Goal: Transaction & Acquisition: Purchase product/service

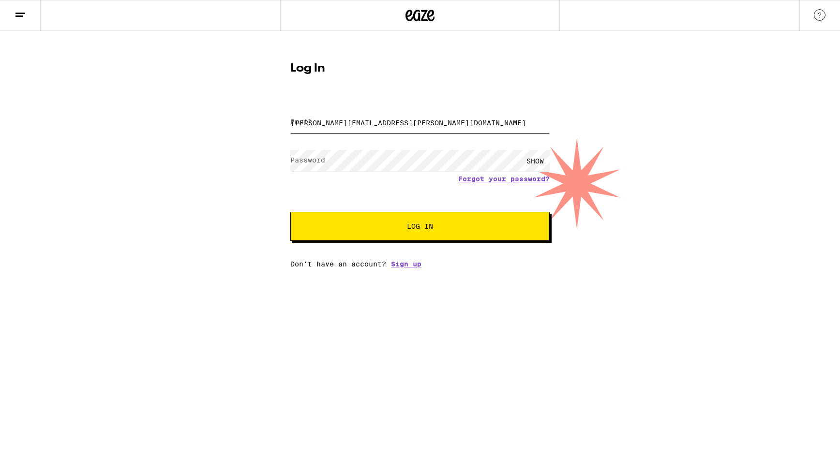
click at [370, 125] on input "[PERSON_NAME][EMAIL_ADDRESS][PERSON_NAME][DOMAIN_NAME]" at bounding box center [419, 123] width 259 height 22
type input "[EMAIL_ADDRESS][DOMAIN_NAME]"
click at [540, 162] on div "SHOW" at bounding box center [535, 161] width 29 height 22
click at [415, 233] on button "Log In" at bounding box center [419, 226] width 259 height 29
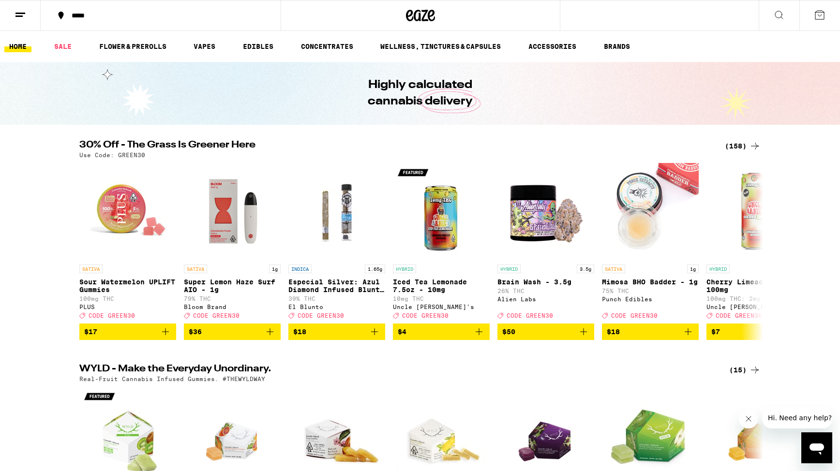
click at [18, 16] on line at bounding box center [18, 16] width 7 height 0
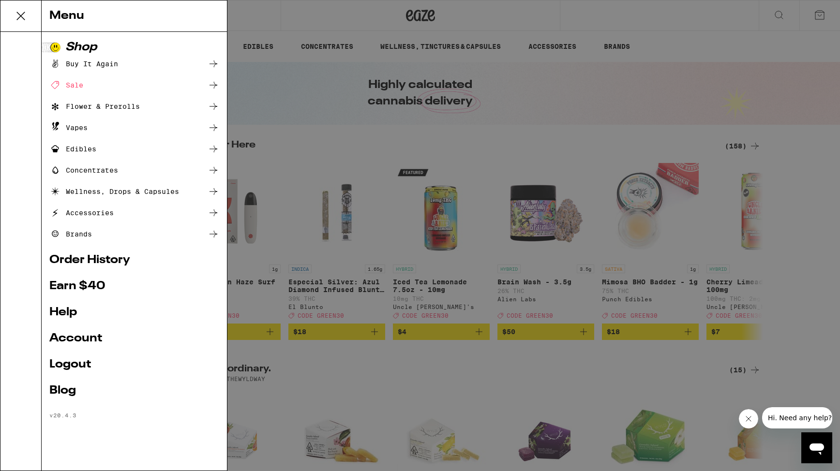
click at [95, 343] on link "Account" at bounding box center [134, 339] width 170 height 12
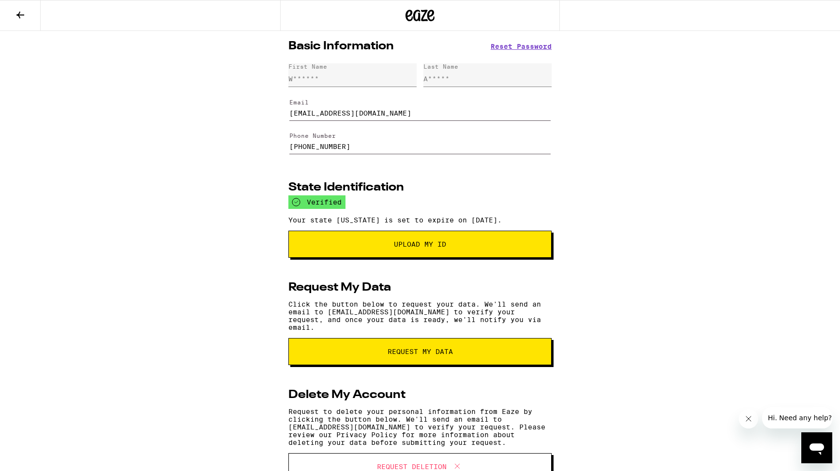
click at [16, 20] on icon at bounding box center [21, 15] width 12 height 12
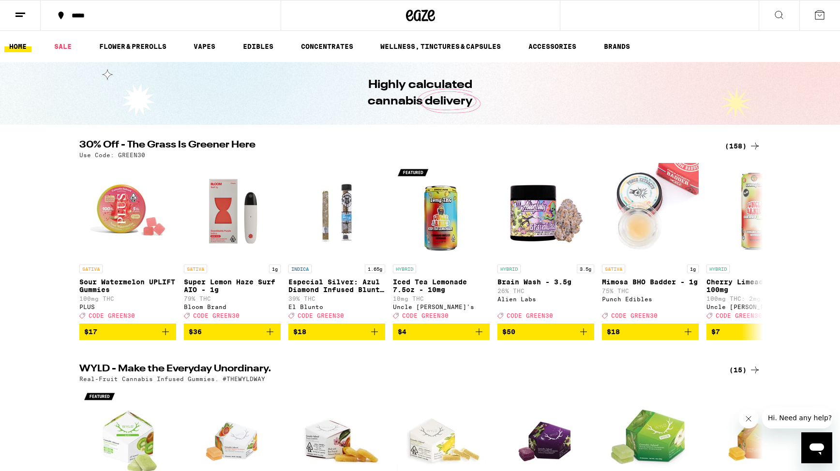
click at [197, 89] on div "Highly calculated cannabis delivery" at bounding box center [420, 93] width 840 height 63
click at [192, 84] on div "Highly calculated cannabis delivery" at bounding box center [420, 93] width 840 height 63
click at [245, 95] on div "Highly calculated cannabis delivery" at bounding box center [420, 93] width 372 height 63
drag, startPoint x: 362, startPoint y: 82, endPoint x: 504, endPoint y: 100, distance: 143.3
click at [504, 100] on div "Highly calculated cannabis delivery" at bounding box center [420, 93] width 372 height 63
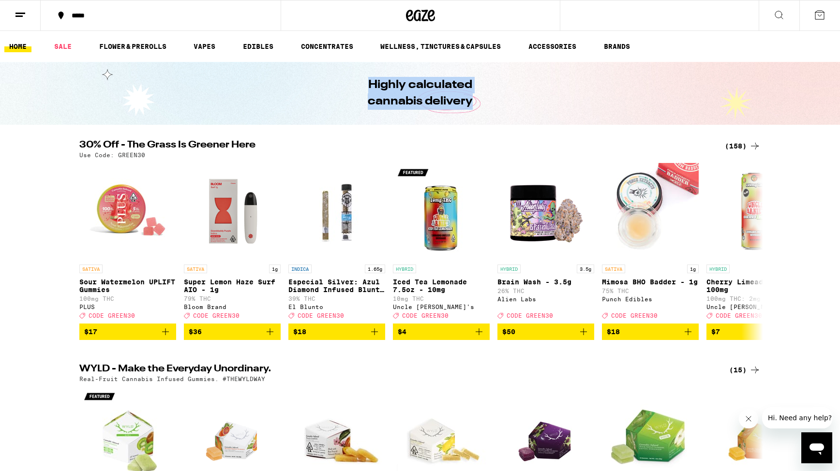
click at [235, 93] on div "Highly calculated cannabis delivery" at bounding box center [420, 93] width 372 height 63
click at [240, 44] on link "EDIBLES" at bounding box center [258, 47] width 40 height 12
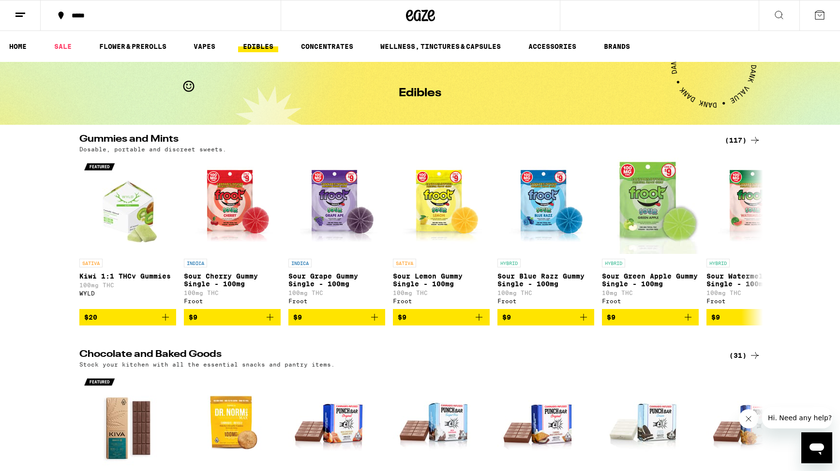
click at [740, 139] on div "(117)" at bounding box center [743, 141] width 36 height 12
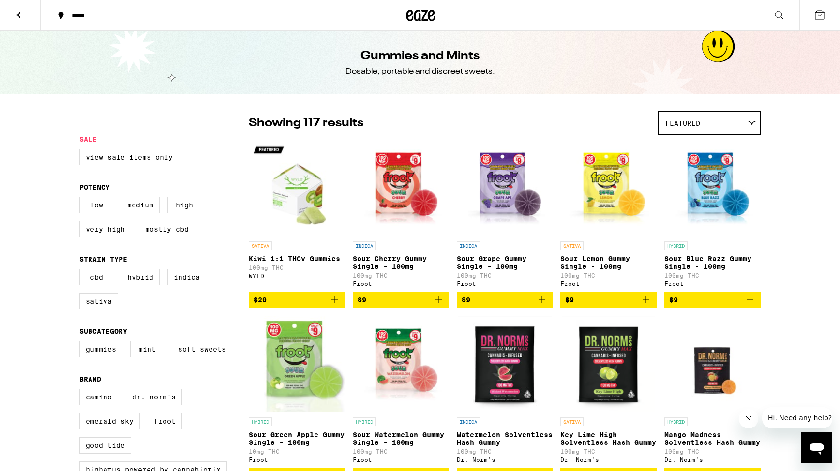
click at [700, 128] on div "Featured" at bounding box center [710, 123] width 102 height 23
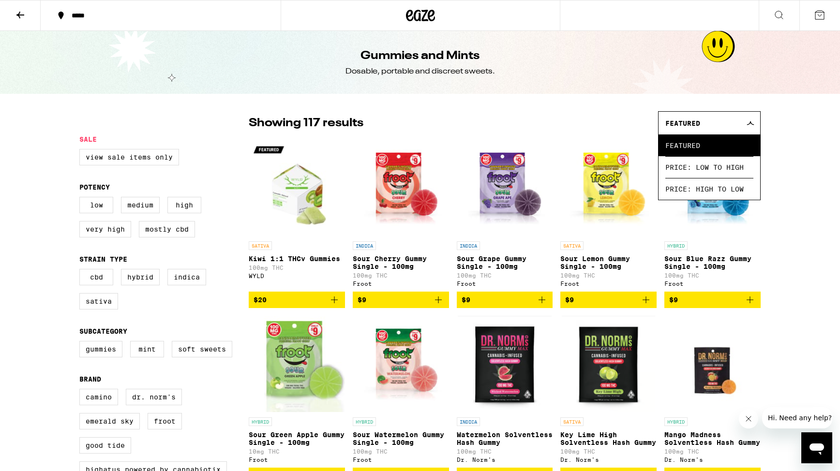
click at [542, 123] on div "Showing 117 results Featured Featured Price: Low to High Price: High to Low" at bounding box center [505, 123] width 512 height 24
click at [140, 357] on label "Mint" at bounding box center [147, 349] width 34 height 16
click at [82, 343] on input "Mint" at bounding box center [81, 343] width 0 height 0
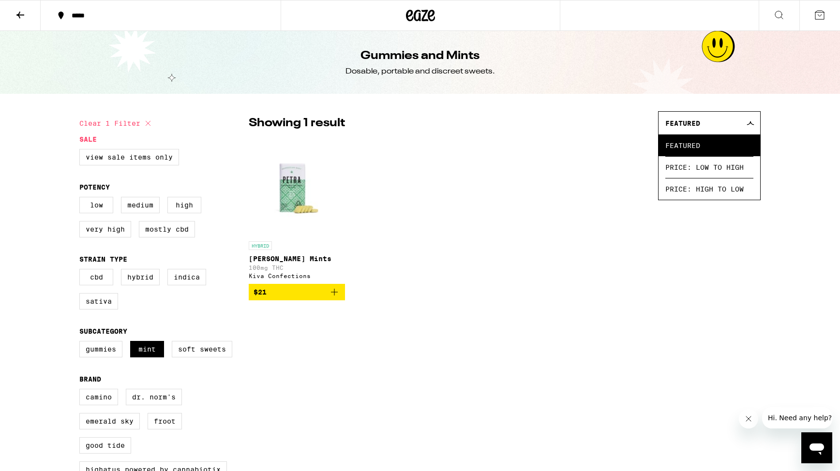
click at [332, 298] on icon "Add to bag" at bounding box center [335, 292] width 12 height 12
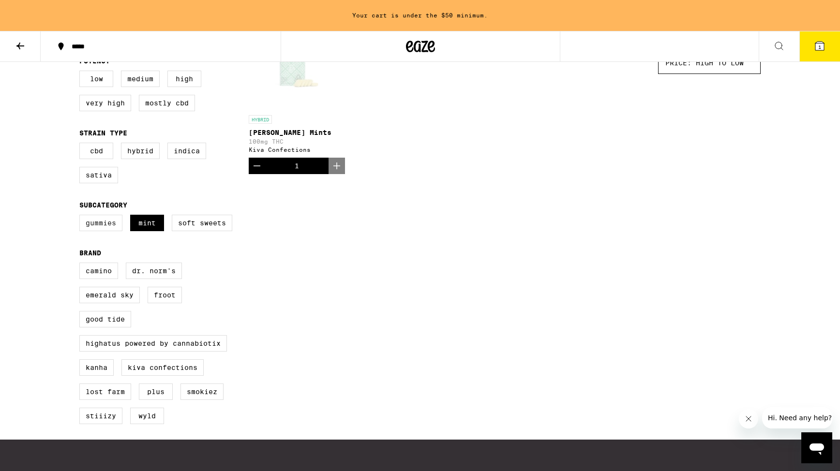
scroll to position [161, 0]
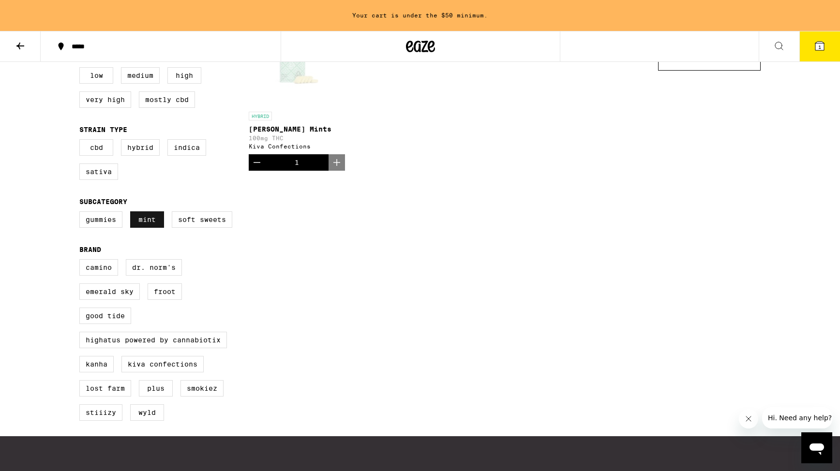
click at [138, 228] on label "Mint" at bounding box center [147, 219] width 34 height 16
click at [82, 213] on input "Mint" at bounding box center [81, 213] width 0 height 0
checkbox input "false"
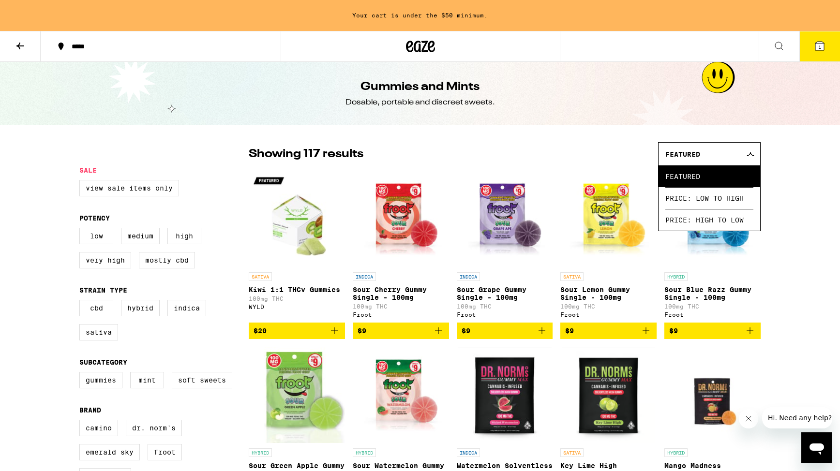
click at [27, 45] on button at bounding box center [20, 46] width 41 height 30
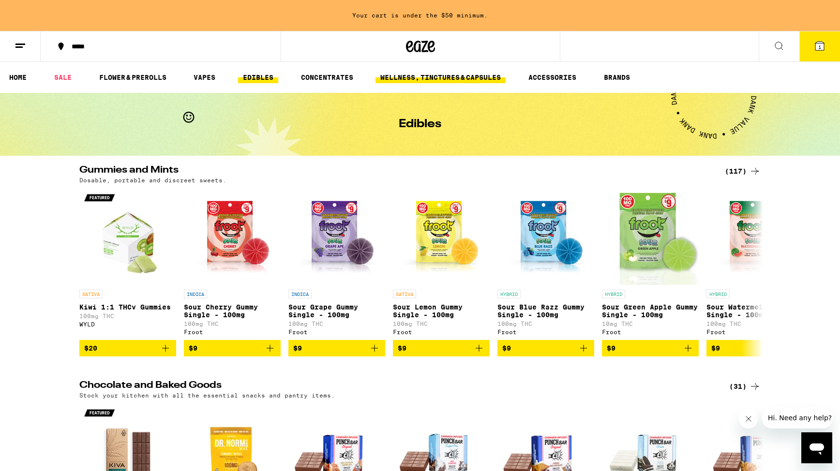
click at [432, 77] on link "WELLNESS, TINCTURES & CAPSULES" at bounding box center [441, 78] width 130 height 12
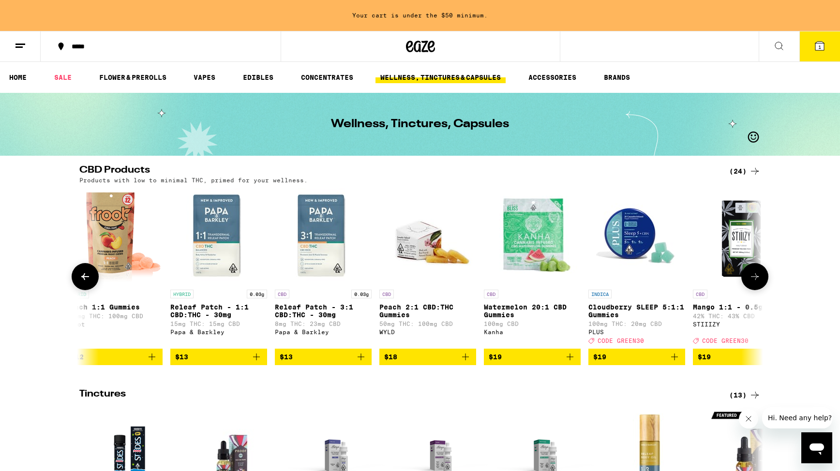
click at [762, 285] on button at bounding box center [754, 276] width 27 height 27
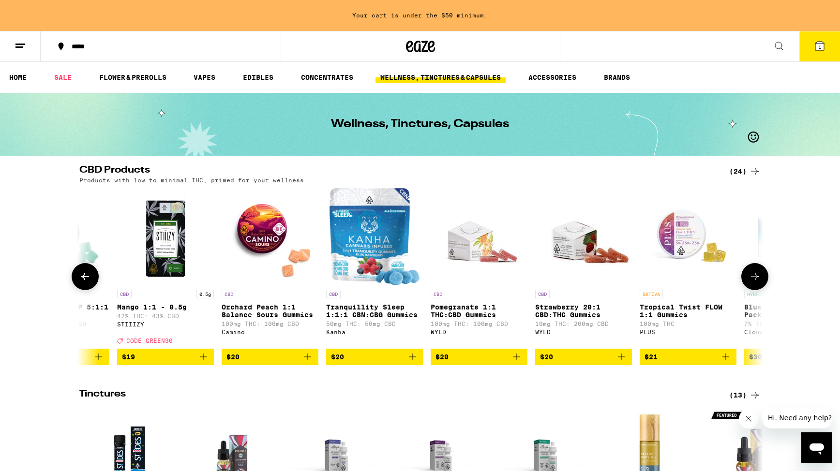
click at [762, 285] on button at bounding box center [754, 276] width 27 height 27
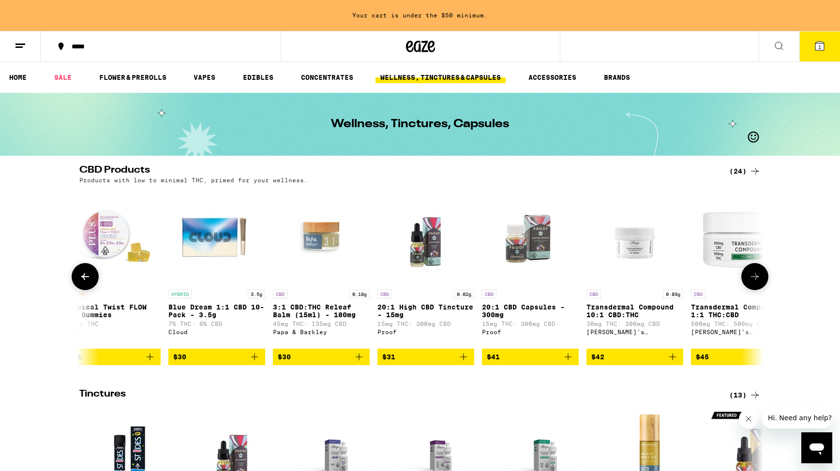
click at [762, 285] on button at bounding box center [754, 276] width 27 height 27
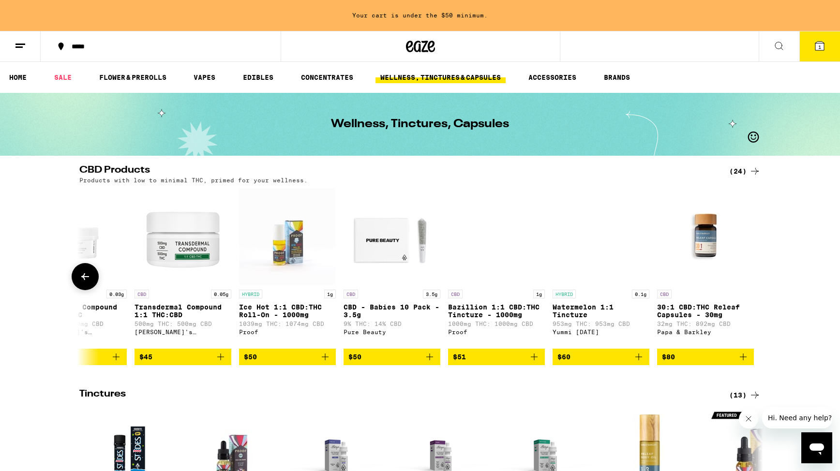
scroll to position [0, 1827]
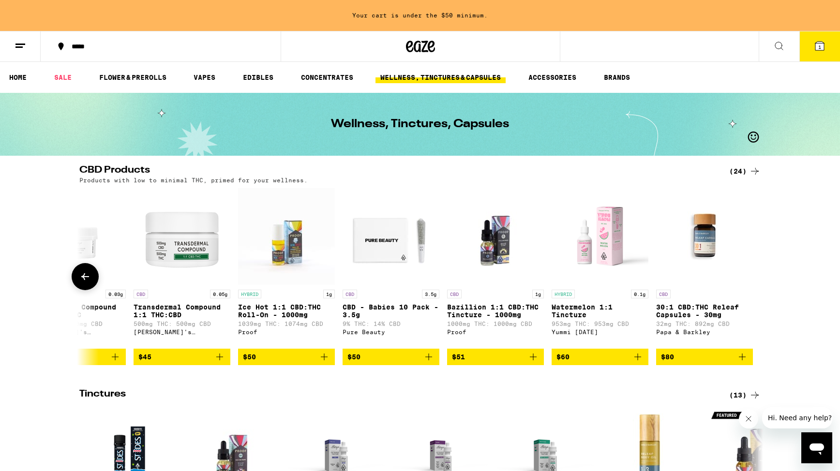
click at [762, 285] on div at bounding box center [754, 276] width 27 height 27
click at [711, 249] on img "Open page for 30:1 CBD:THC Releaf Capsules - 30mg from Papa & Barkley" at bounding box center [704, 236] width 97 height 97
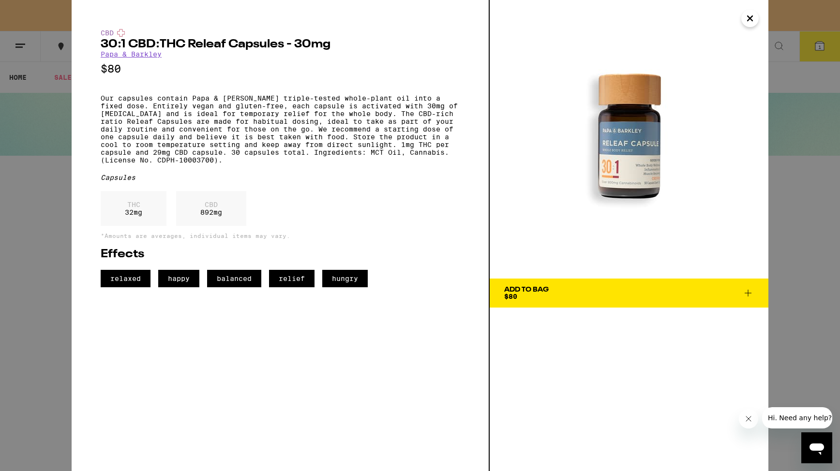
click at [617, 166] on img at bounding box center [629, 139] width 279 height 279
click at [752, 291] on icon at bounding box center [748, 293] width 12 height 12
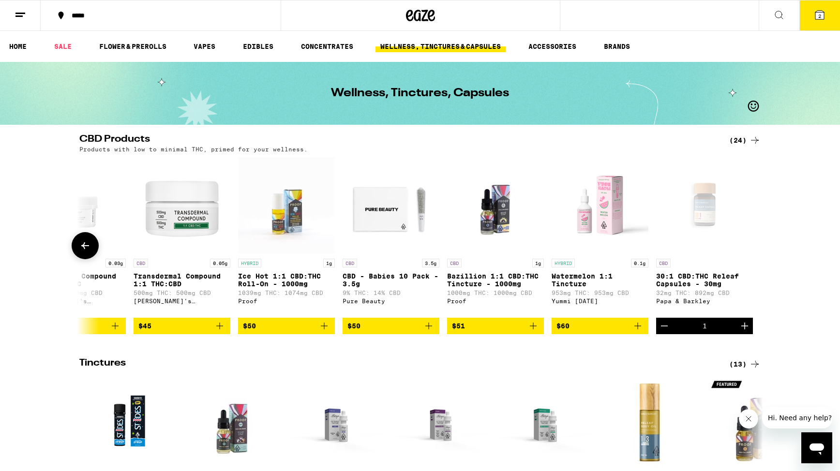
click at [747, 332] on icon "Increment" at bounding box center [745, 326] width 12 height 12
click at [748, 332] on icon "Increment" at bounding box center [745, 326] width 12 height 12
click at [699, 227] on div "Open page for 30:1 CBD:THC Releaf Capsules - 30mg from Papa & Barkley" at bounding box center [704, 205] width 97 height 97
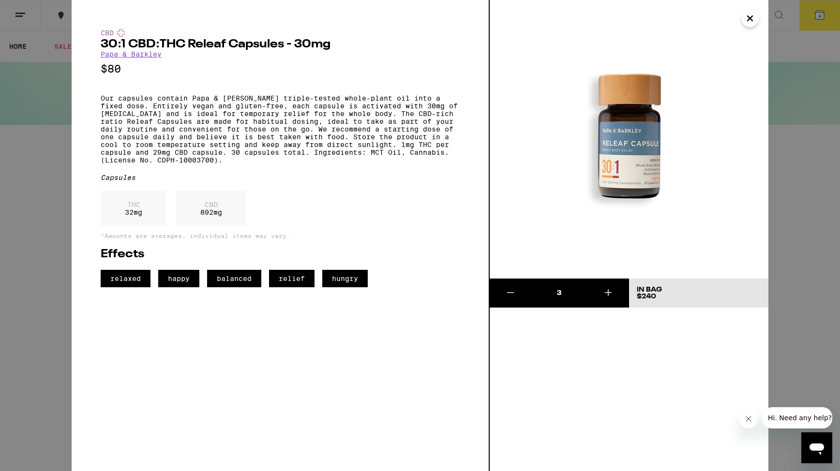
click at [751, 421] on icon "Close message from company" at bounding box center [748, 419] width 5 height 5
click at [748, 19] on icon "Close" at bounding box center [750, 18] width 5 height 5
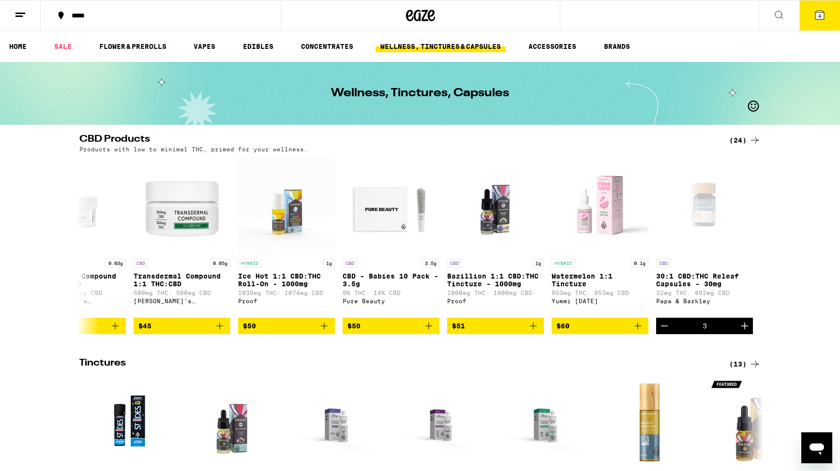
click at [813, 19] on button "4" at bounding box center [819, 15] width 41 height 30
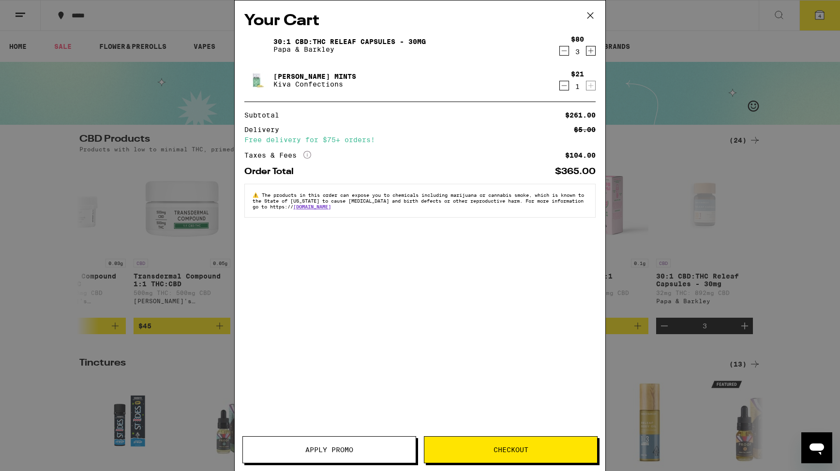
click at [316, 74] on link "[PERSON_NAME] Mints" at bounding box center [314, 77] width 83 height 8
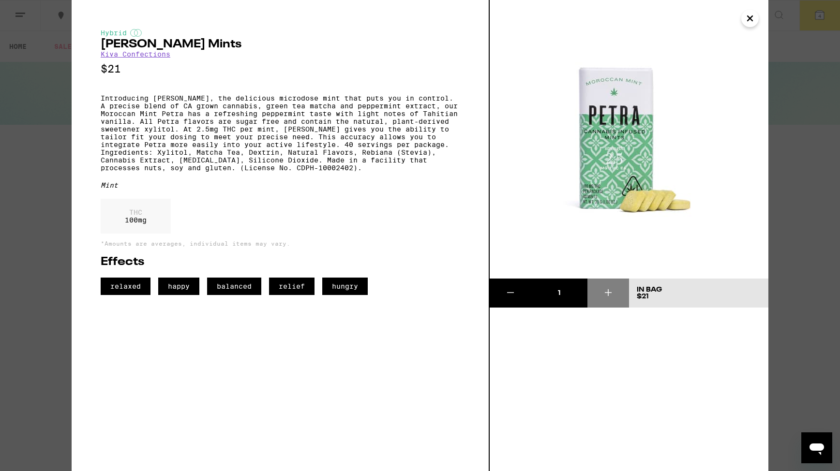
click at [748, 19] on icon "Close" at bounding box center [750, 18] width 12 height 15
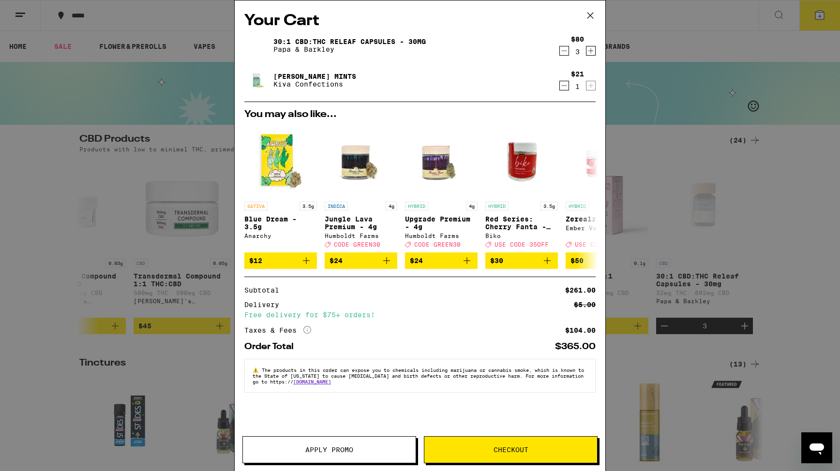
click at [481, 445] on button "Checkout" at bounding box center [511, 449] width 174 height 27
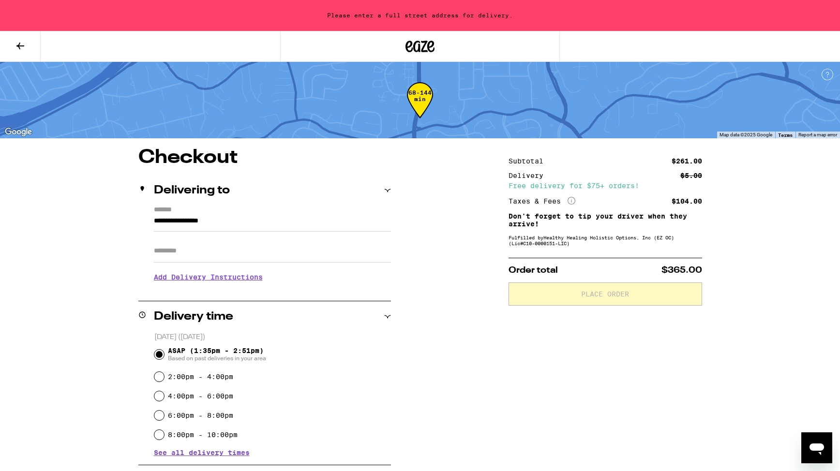
click at [244, 215] on input "**********" at bounding box center [272, 223] width 237 height 16
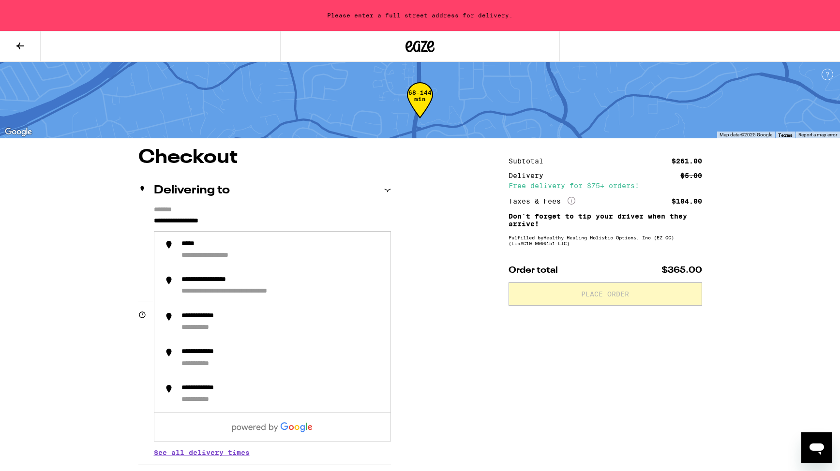
click at [150, 219] on div "**********" at bounding box center [264, 248] width 253 height 84
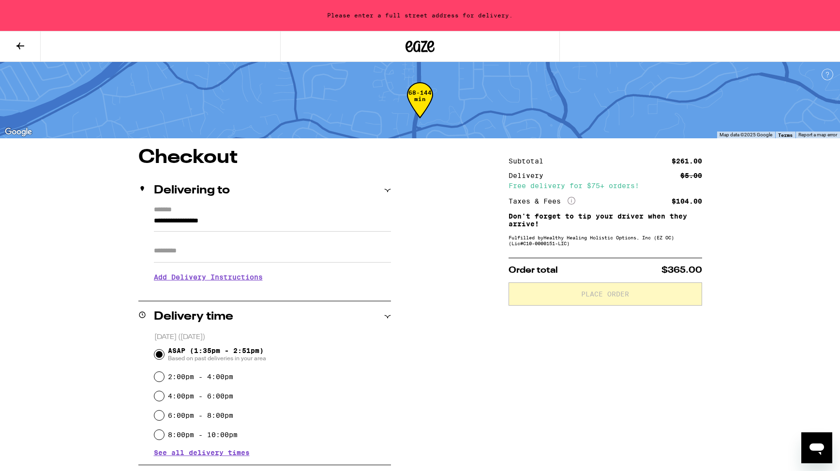
click at [153, 220] on div "**********" at bounding box center [264, 248] width 253 height 84
click at [155, 222] on input "**********" at bounding box center [272, 223] width 237 height 16
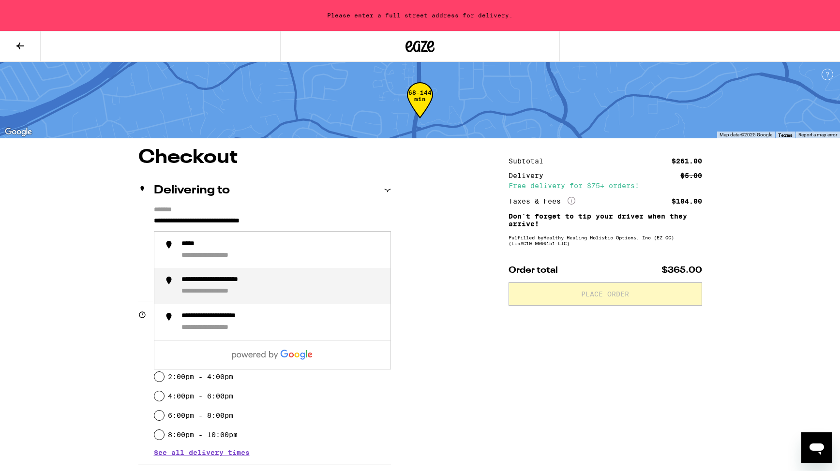
click at [223, 288] on div "**********" at bounding box center [281, 286] width 201 height 21
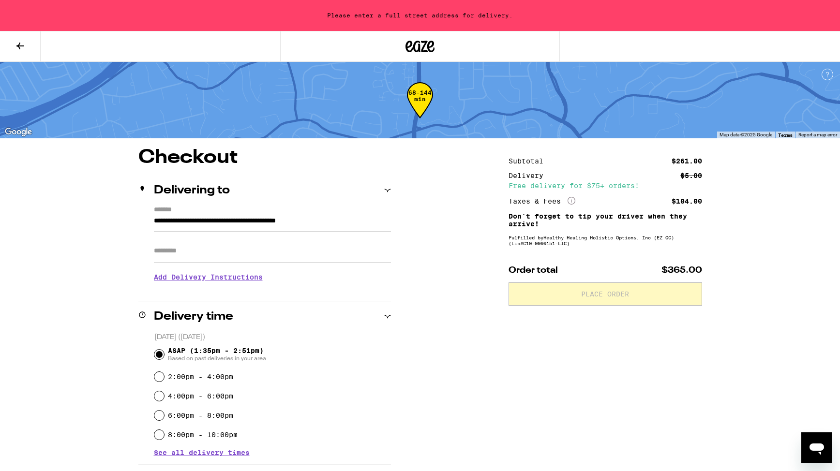
type input "**********"
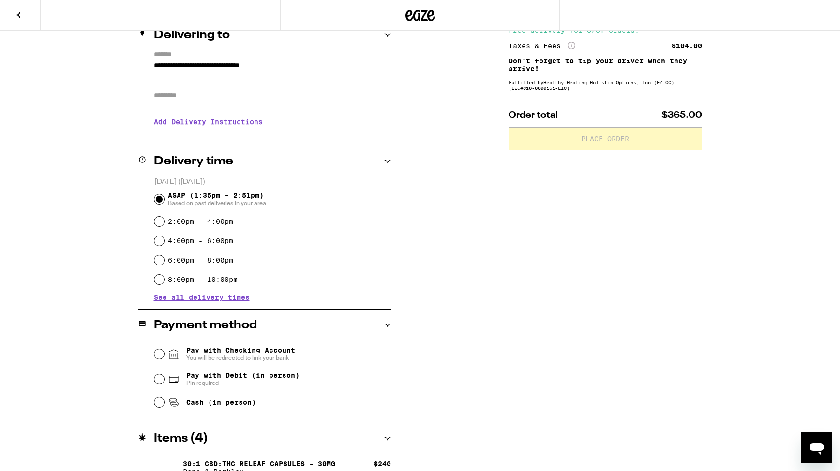
scroll to position [178, 0]
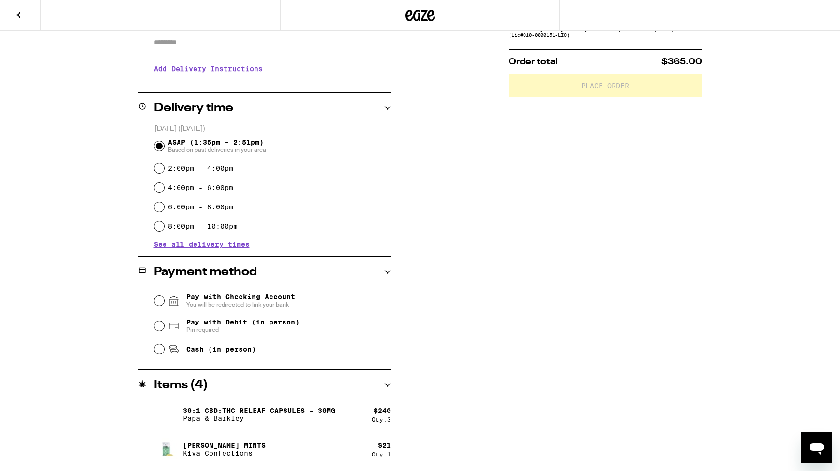
click at [154, 357] on div "Cash (in person)" at bounding box center [272, 349] width 237 height 21
click at [157, 354] on input "Cash (in person)" at bounding box center [159, 350] width 10 height 10
radio input "true"
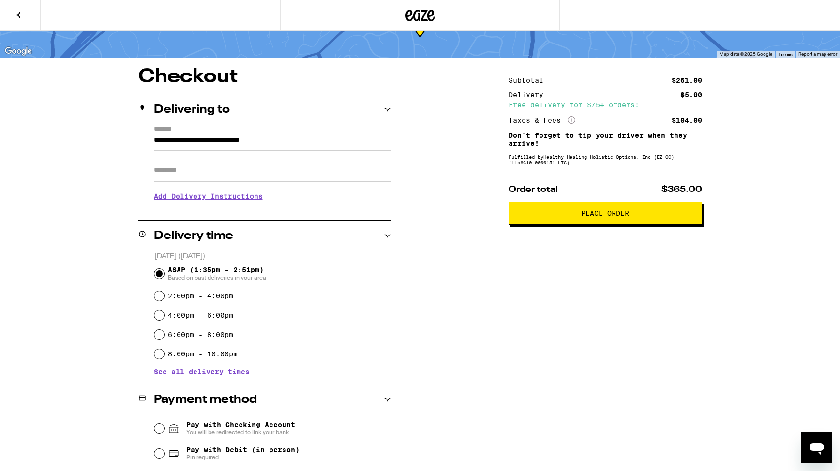
scroll to position [51, 0]
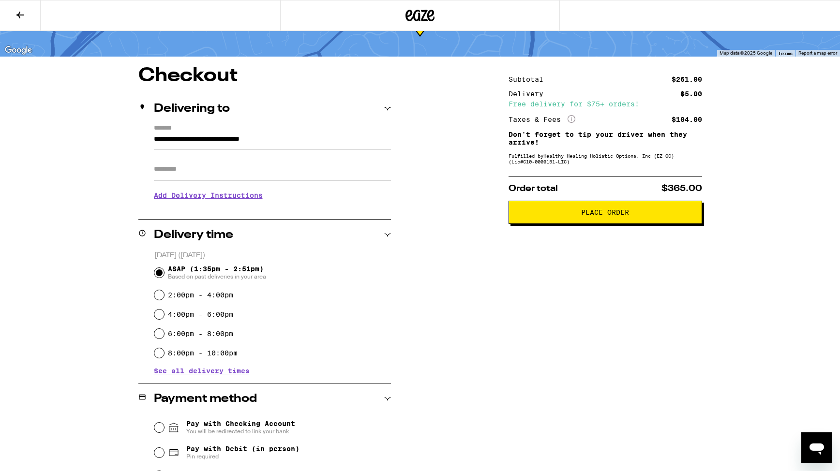
click at [572, 120] on icon "More Info" at bounding box center [572, 119] width 8 height 8
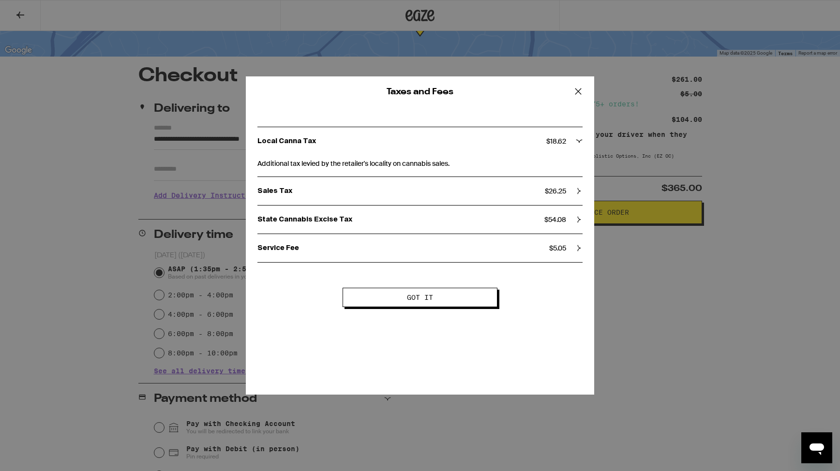
click at [579, 94] on icon at bounding box center [578, 91] width 15 height 15
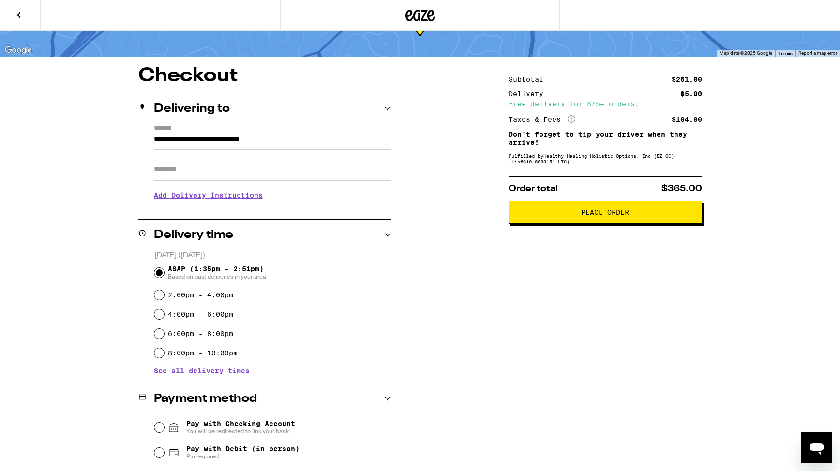
click at [601, 216] on span "Place Order" at bounding box center [605, 212] width 48 height 7
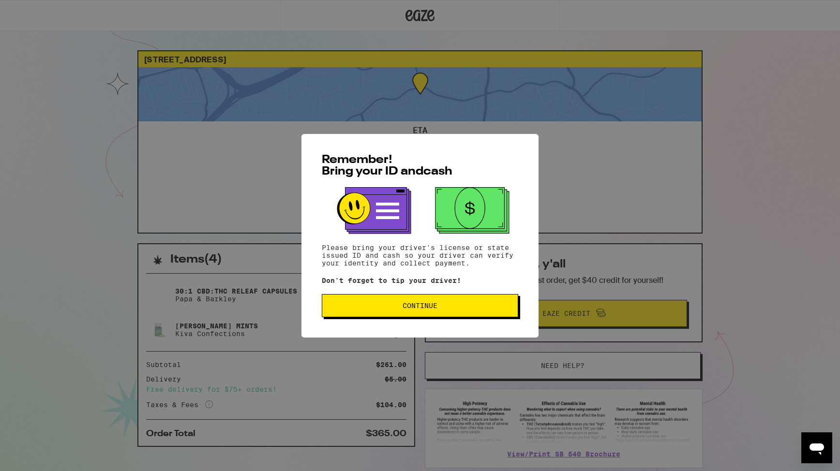
click at [383, 311] on button "Continue" at bounding box center [420, 305] width 196 height 23
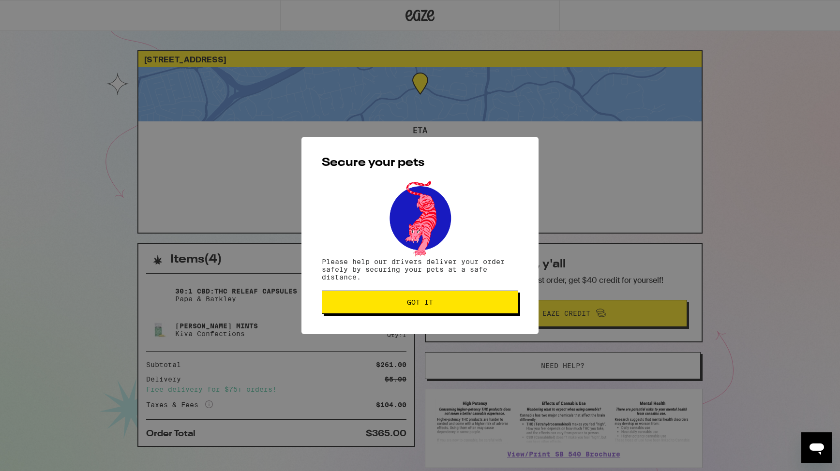
click at [382, 311] on button "Got it" at bounding box center [420, 302] width 196 height 23
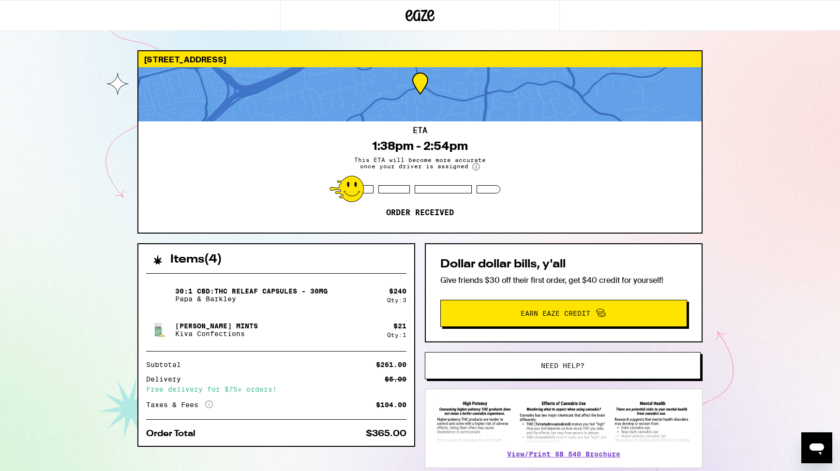
click at [473, 165] on circle at bounding box center [476, 167] width 7 height 7
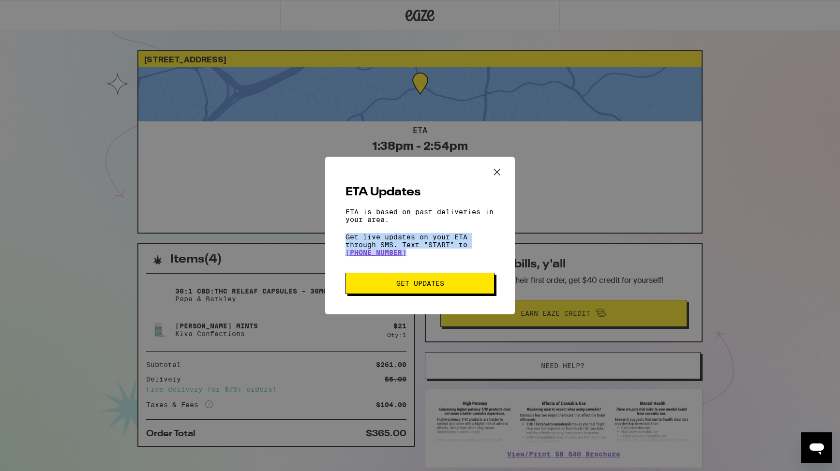
drag, startPoint x: 420, startPoint y: 259, endPoint x: 330, endPoint y: 235, distance: 93.7
click at [330, 235] on div "ETA Updates ETA is based on past deliveries in your area. Get live updates on y…" at bounding box center [420, 236] width 190 height 158
copy p "Get live updates on your ETA through SMS. Text "START" to [PHONE_NUMBER]"
click at [385, 287] on span "Get Updates" at bounding box center [420, 283] width 135 height 7
